Goal: Information Seeking & Learning: Learn about a topic

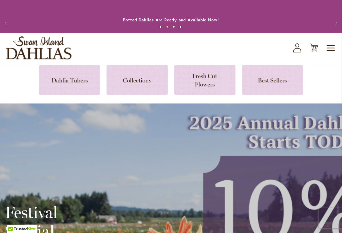
click at [330, 47] on span "Toggle Nav" at bounding box center [331, 47] width 10 height 13
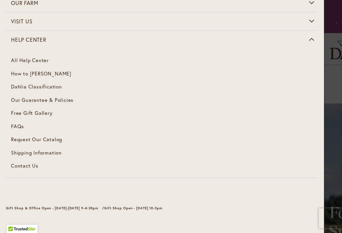
scroll to position [84, 0]
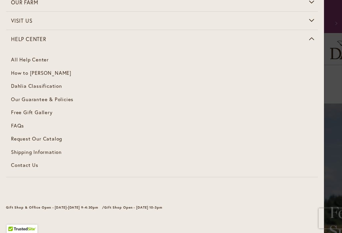
click at [57, 72] on span "How to [PERSON_NAME]" at bounding box center [41, 72] width 60 height 7
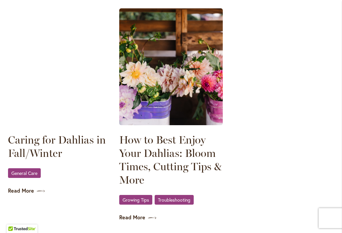
scroll to position [970, 0]
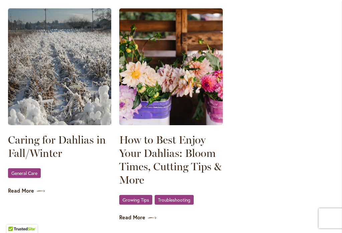
click at [68, 142] on link "Caring for Dahlias in Fall/Winter" at bounding box center [59, 146] width 103 height 27
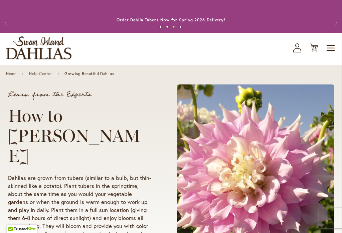
click at [332, 48] on span "Toggle Nav" at bounding box center [331, 47] width 10 height 13
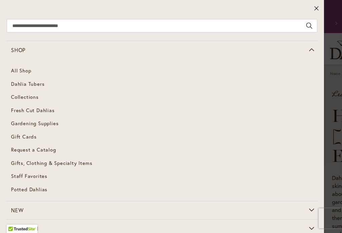
click at [316, 10] on icon at bounding box center [316, 8] width 5 height 7
